Goal: Connect with others: Connect with others

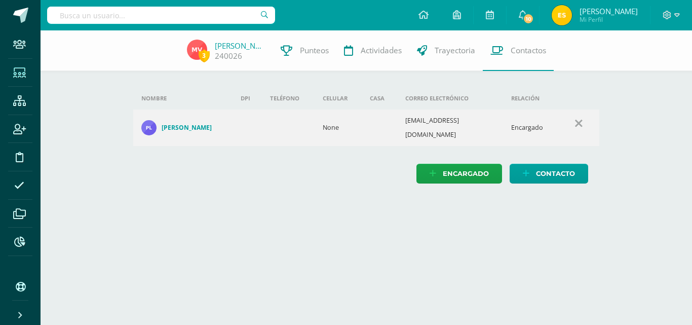
click at [17, 79] on span at bounding box center [19, 72] width 23 height 23
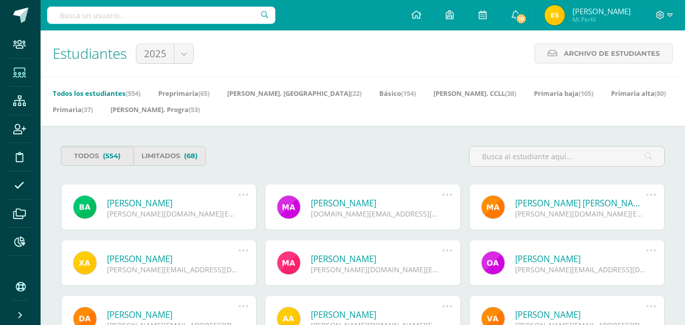
click at [162, 10] on input "text" at bounding box center [161, 15] width 228 height 17
type input "[PERSON_NAME]"
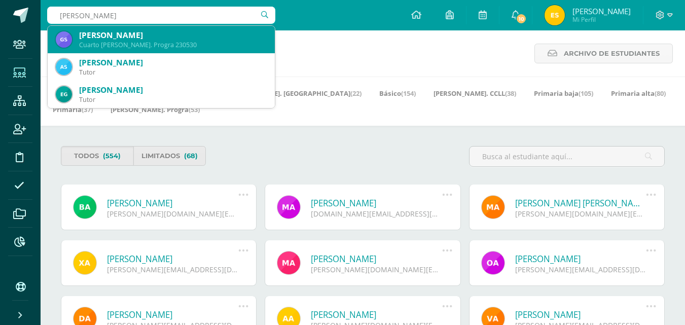
click at [169, 33] on div "[PERSON_NAME]" at bounding box center [173, 35] width 188 height 11
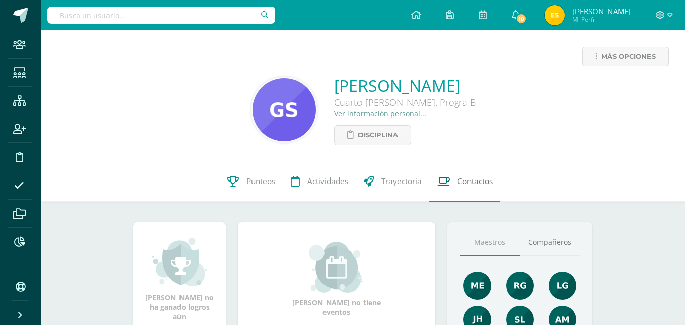
click at [440, 162] on link "Contactos" at bounding box center [464, 181] width 71 height 41
